Goal: Task Accomplishment & Management: Use online tool/utility

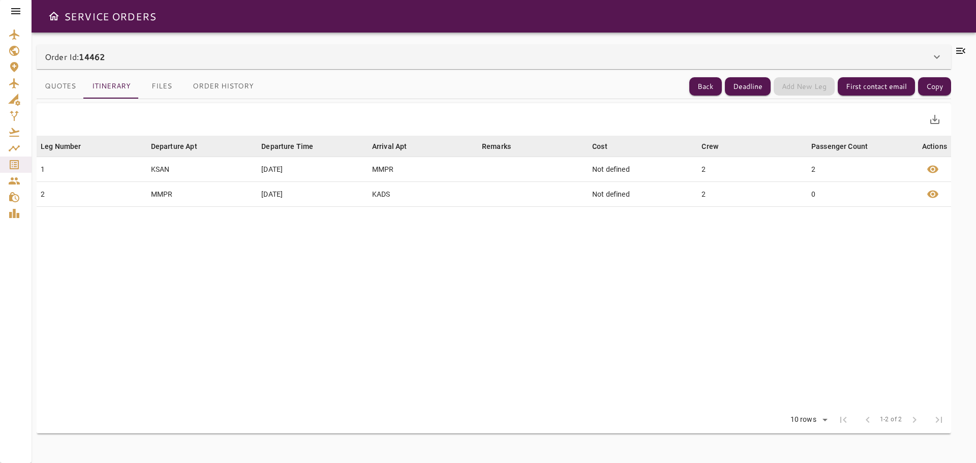
click at [502, 323] on table "Leg Number arrow_downward Departure Apt arrow_downward Departure Time arrow_dow…" at bounding box center [494, 271] width 915 height 271
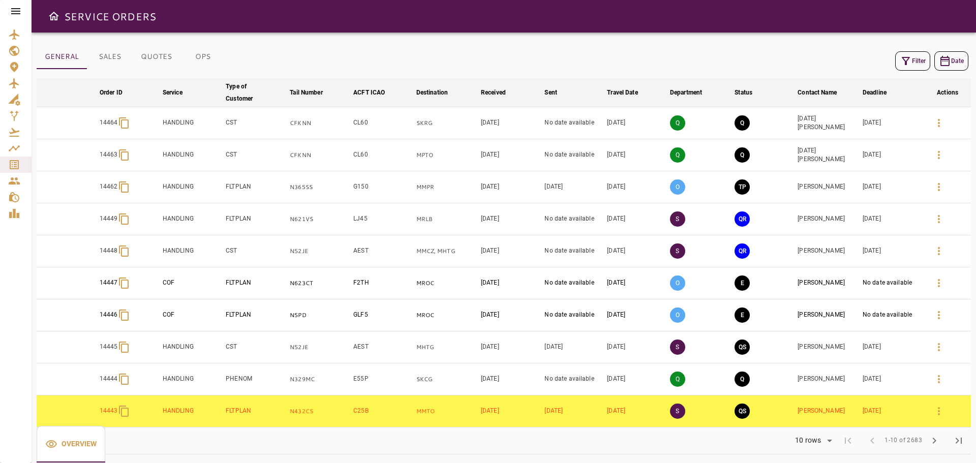
click at [909, 58] on icon "button" at bounding box center [906, 61] width 8 height 8
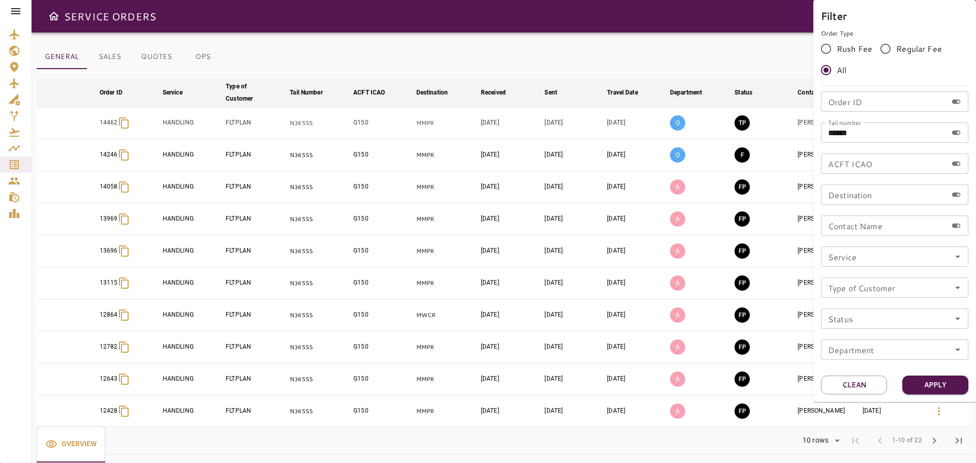
click at [632, 48] on div at bounding box center [488, 231] width 976 height 463
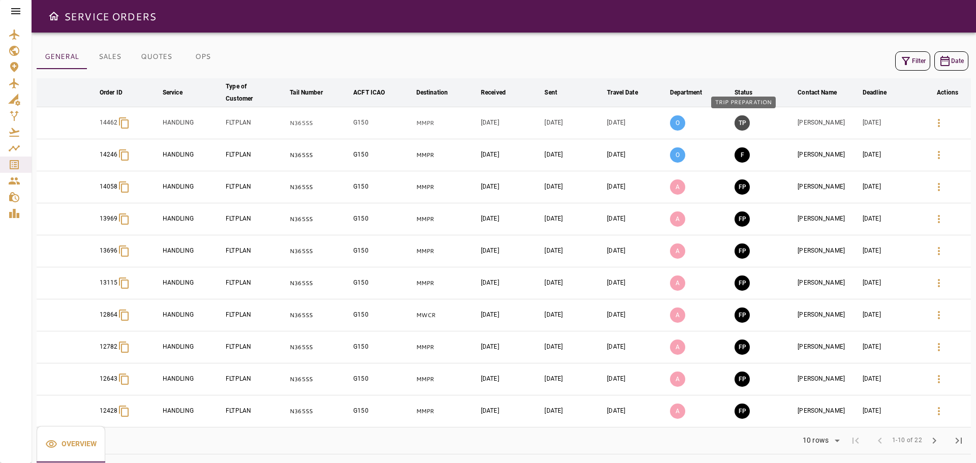
click at [745, 123] on button "TP" at bounding box center [742, 122] width 15 height 15
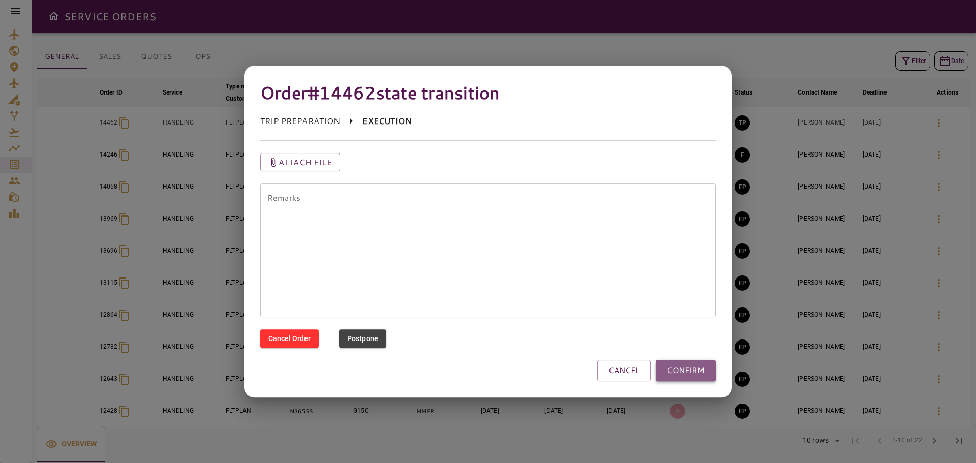
click at [696, 374] on button "CONFIRM" at bounding box center [686, 370] width 60 height 21
